Goal: Information Seeking & Learning: Learn about a topic

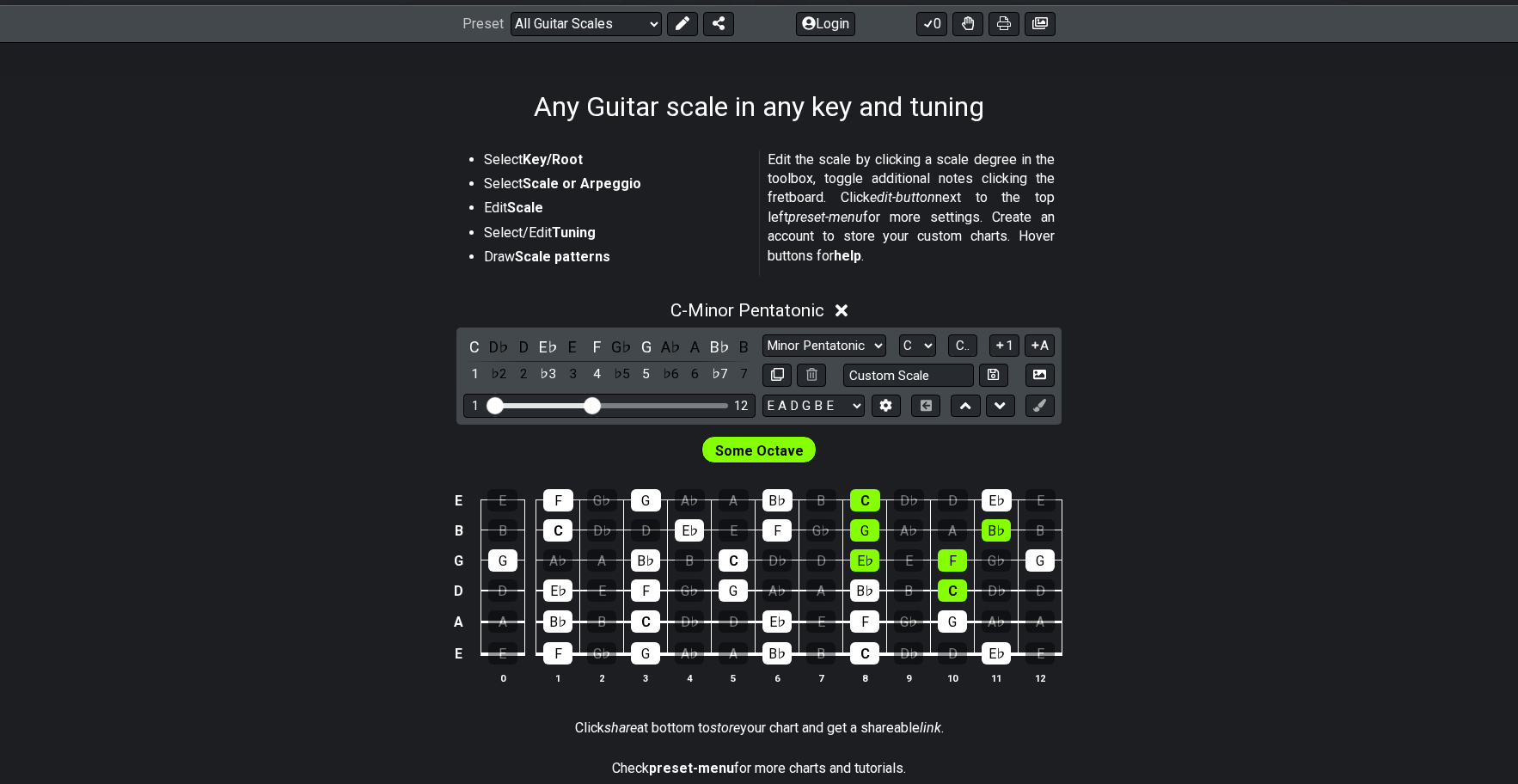
scroll to position [252, 0]
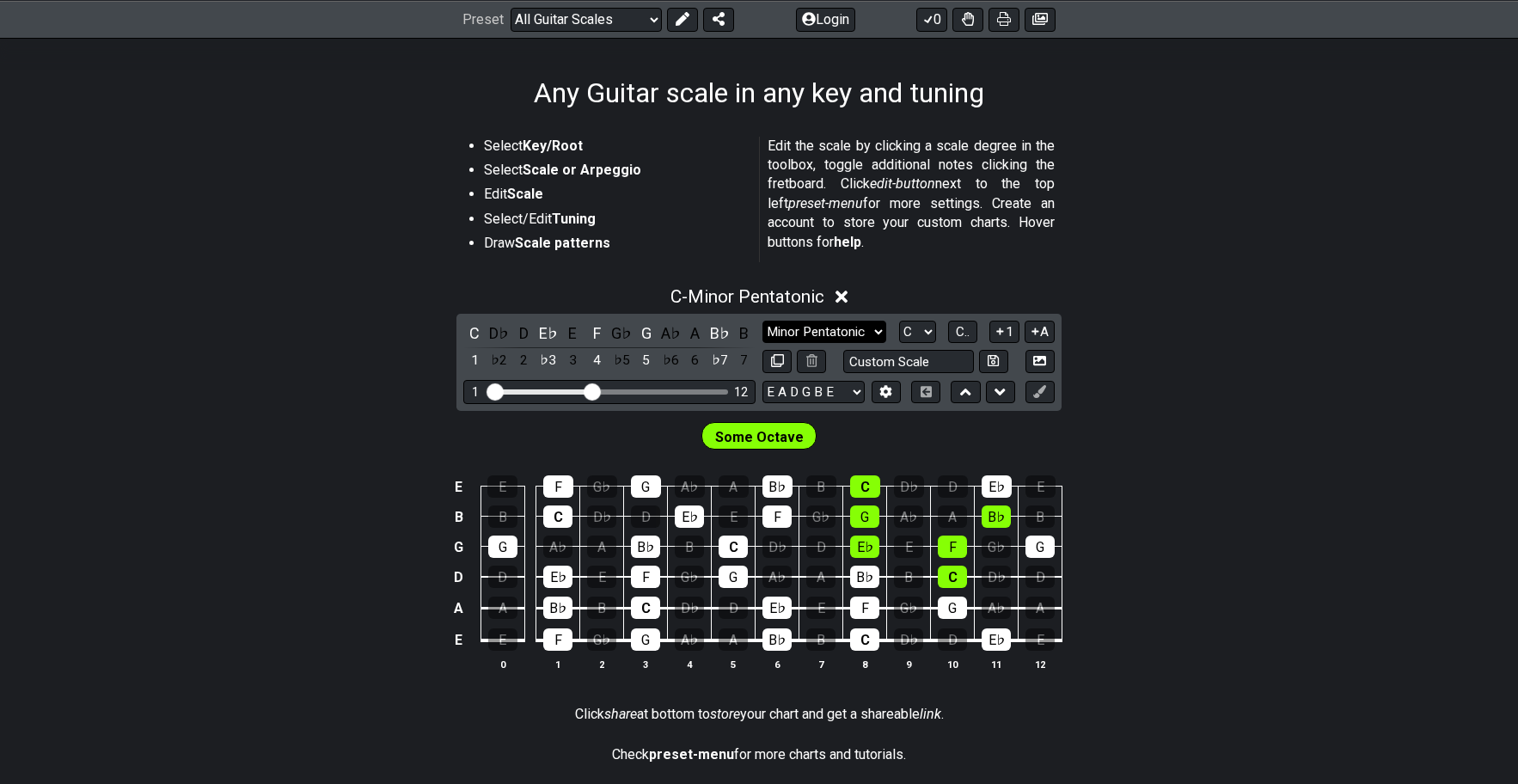
click at [866, 335] on select "Minor Pentatonic Root Minor Pentatonic Major Pentatonic Minor Blues Major Blues…" at bounding box center [824, 332] width 124 height 23
select select "Major"
click at [763, 321] on select "Minor Pentatonic Root Minor Pentatonic Major Pentatonic Minor Blues Major Blues…" at bounding box center [824, 332] width 124 height 23
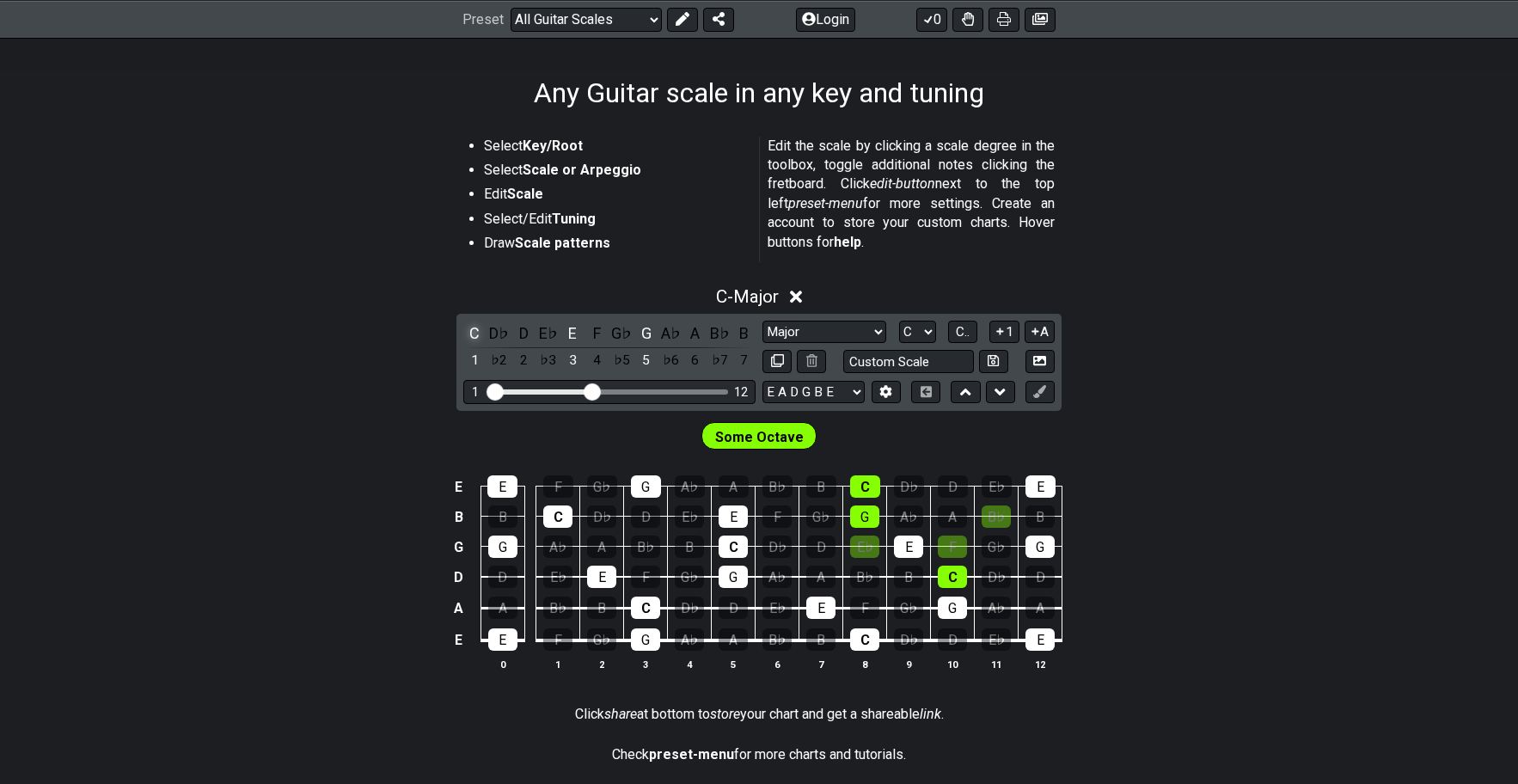
click at [479, 332] on div "C" at bounding box center [475, 333] width 22 height 23
click at [472, 332] on div "C" at bounding box center [475, 333] width 22 height 23
drag, startPoint x: 577, startPoint y: 336, endPoint x: 601, endPoint y: 349, distance: 27.3
click at [577, 337] on div "E" at bounding box center [573, 333] width 22 height 23
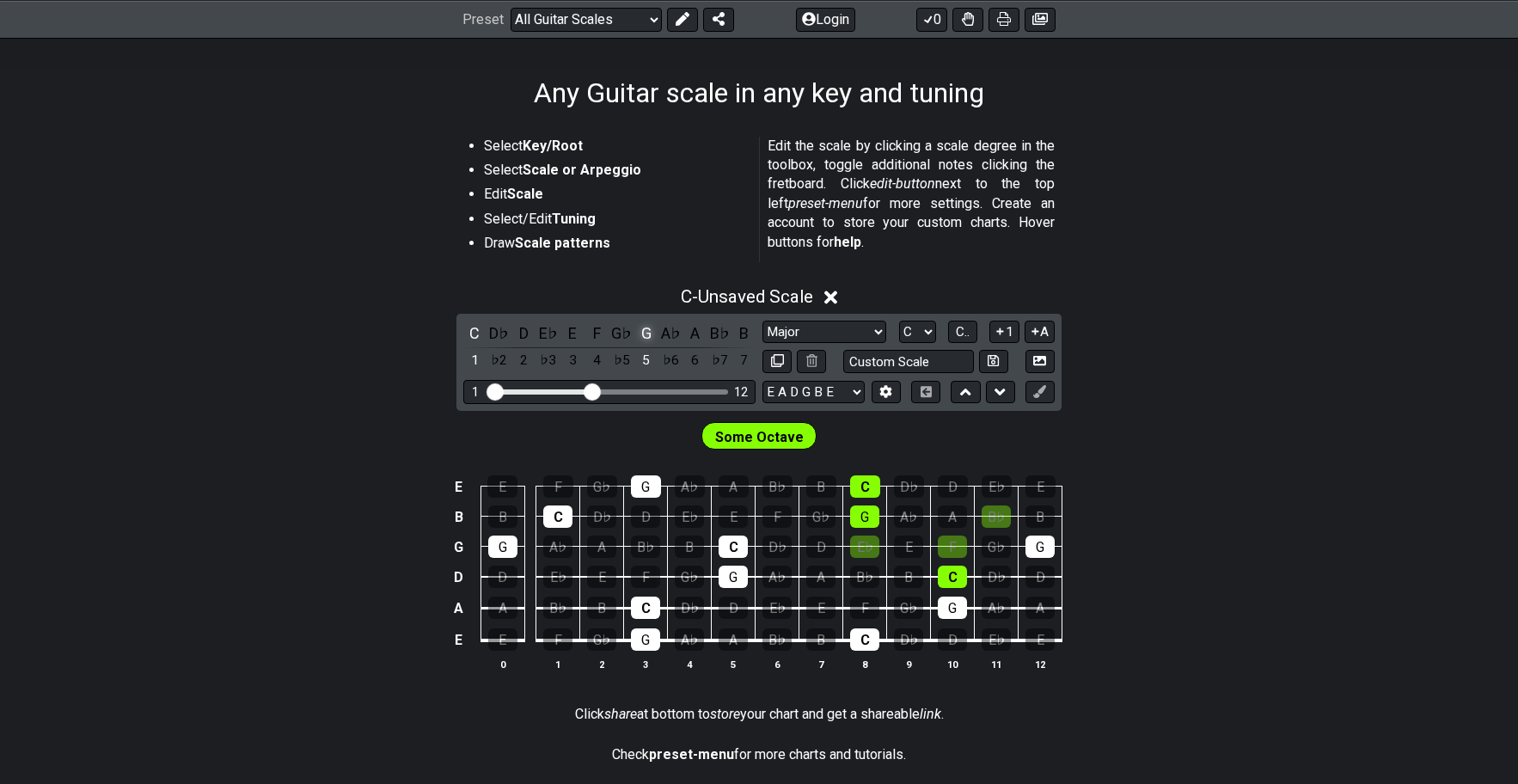
click at [642, 333] on div "G" at bounding box center [646, 333] width 22 height 23
